Goal: Find contact information: Find contact information

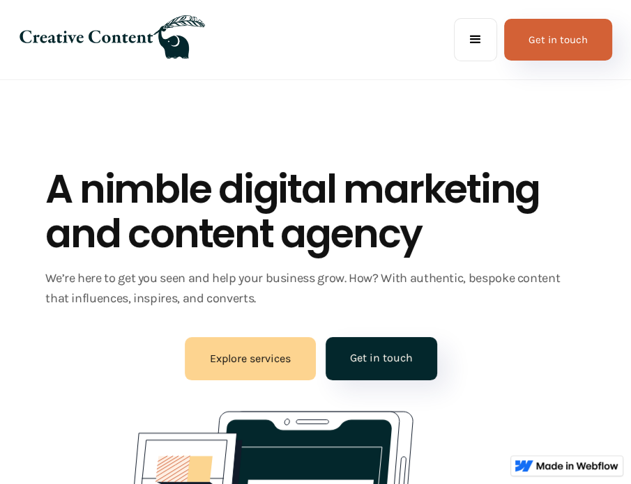
click at [479, 33] on div "menu" at bounding box center [475, 39] width 17 height 17
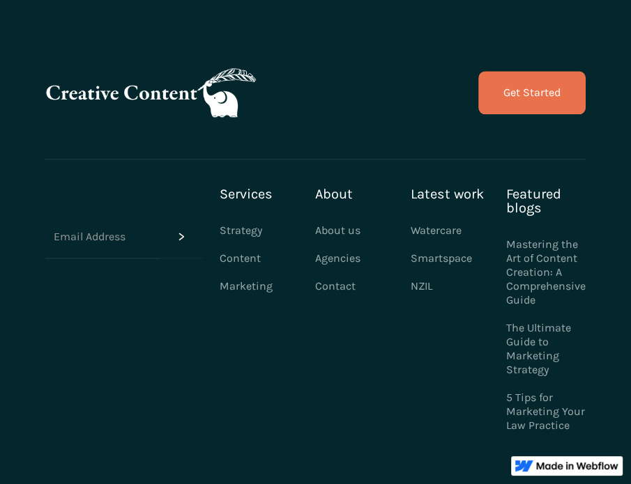
scroll to position [4131, 0]
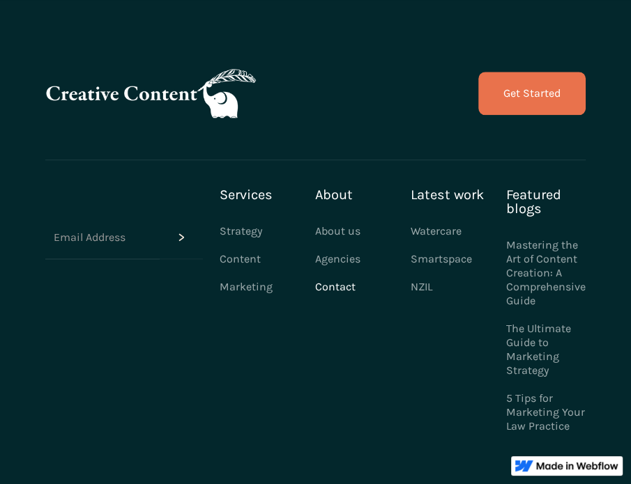
click at [328, 273] on link "Contact" at bounding box center [335, 287] width 40 height 28
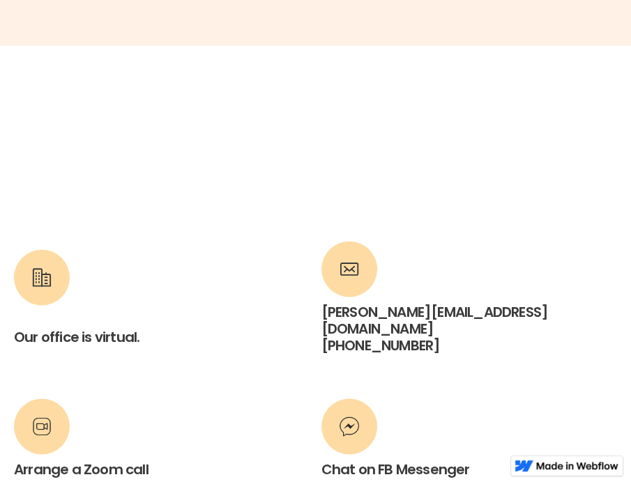
scroll to position [627, 0]
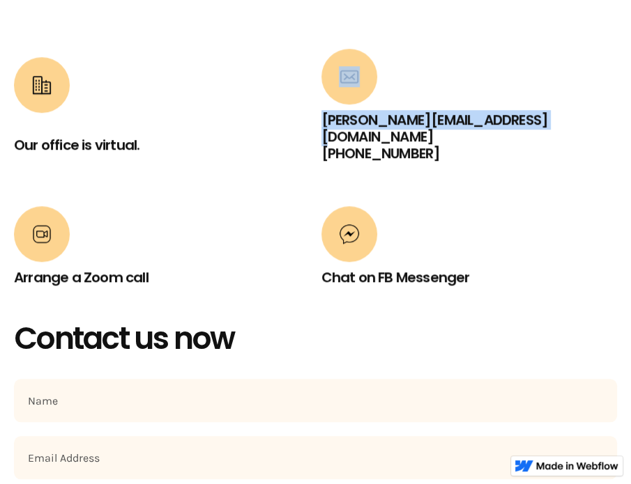
drag, startPoint x: 547, startPoint y: 119, endPoint x: 309, endPoint y: 122, distance: 238.3
click at [309, 122] on div "Our office is virtual. [PERSON_NAME][EMAIL_ADDRESS][DOMAIN_NAME] ‍ [PHONE_NUMBE…" at bounding box center [315, 174] width 603 height 270
copy div "[PERSON_NAME][EMAIL_ADDRESS][DOMAIN_NAME]"
